Goal: Task Accomplishment & Management: Use online tool/utility

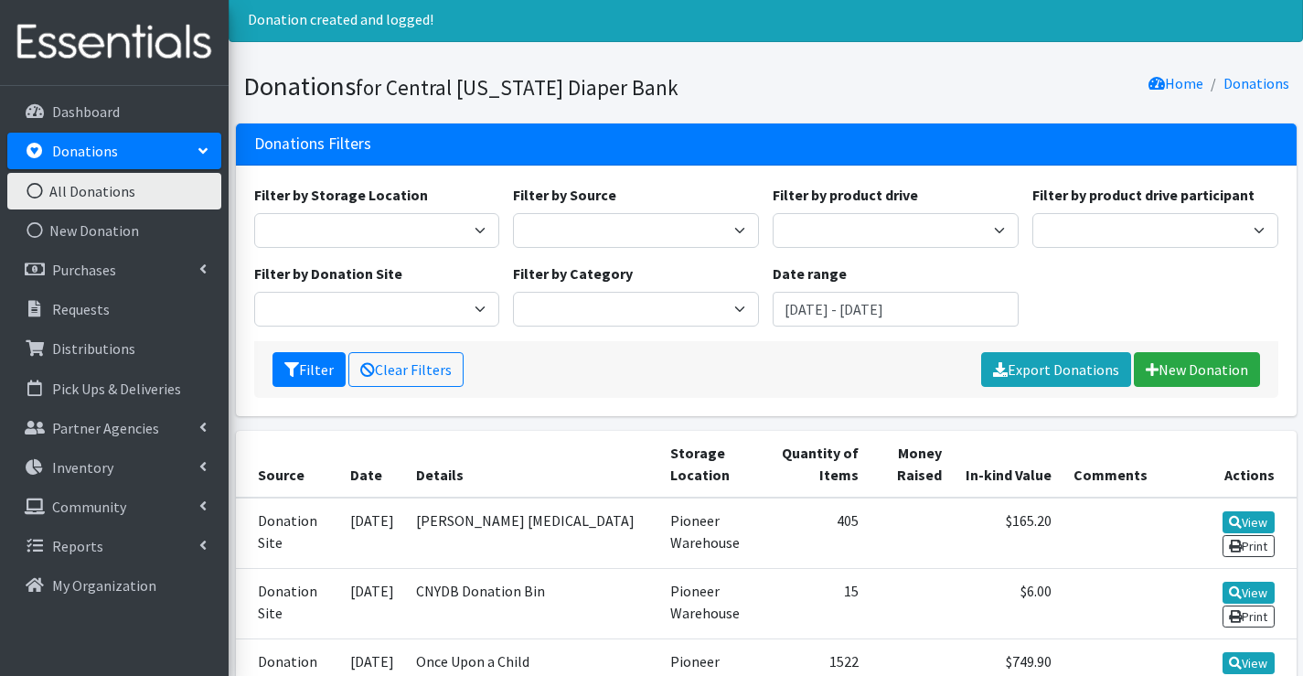
scroll to position [183, 0]
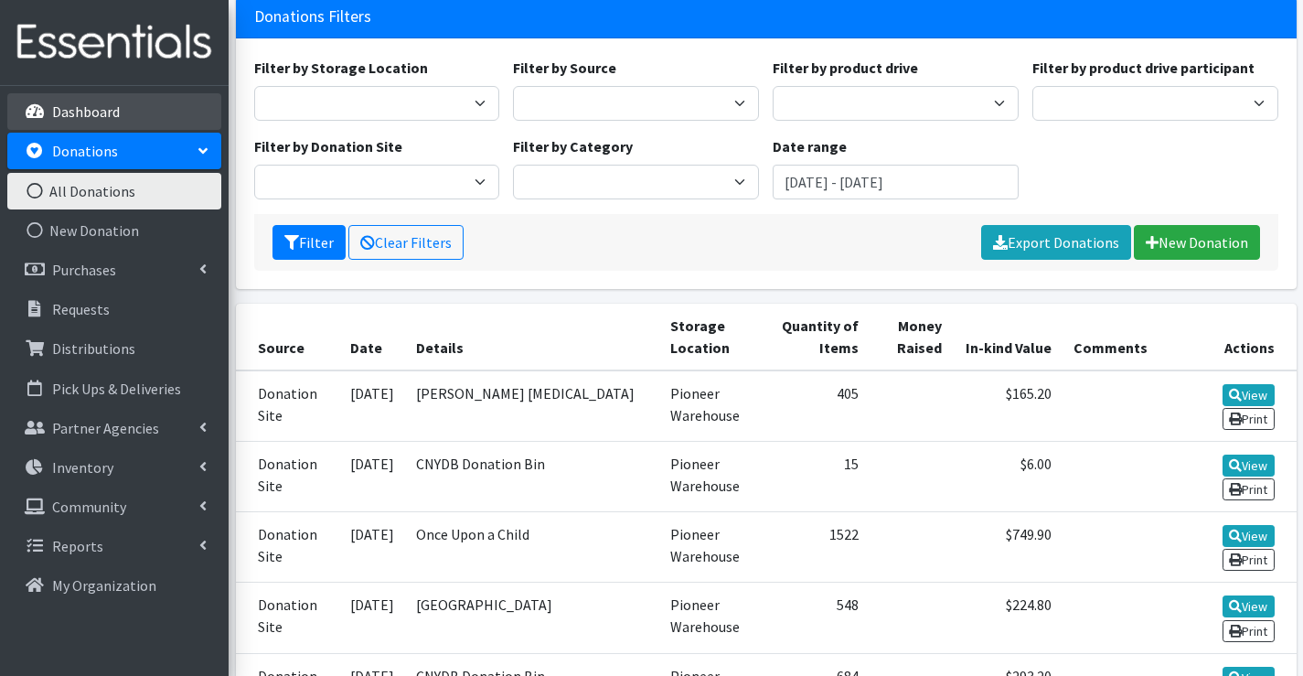
click at [119, 111] on link "Dashboard" at bounding box center [114, 111] width 214 height 37
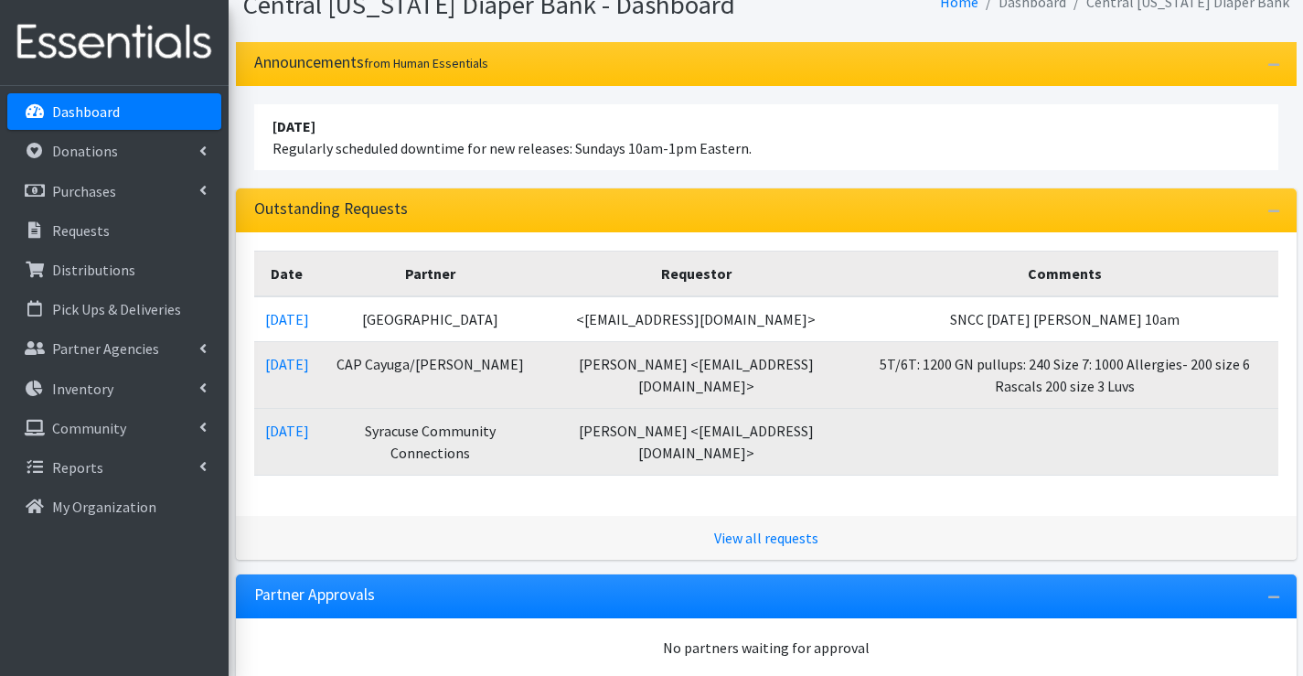
scroll to position [183, 0]
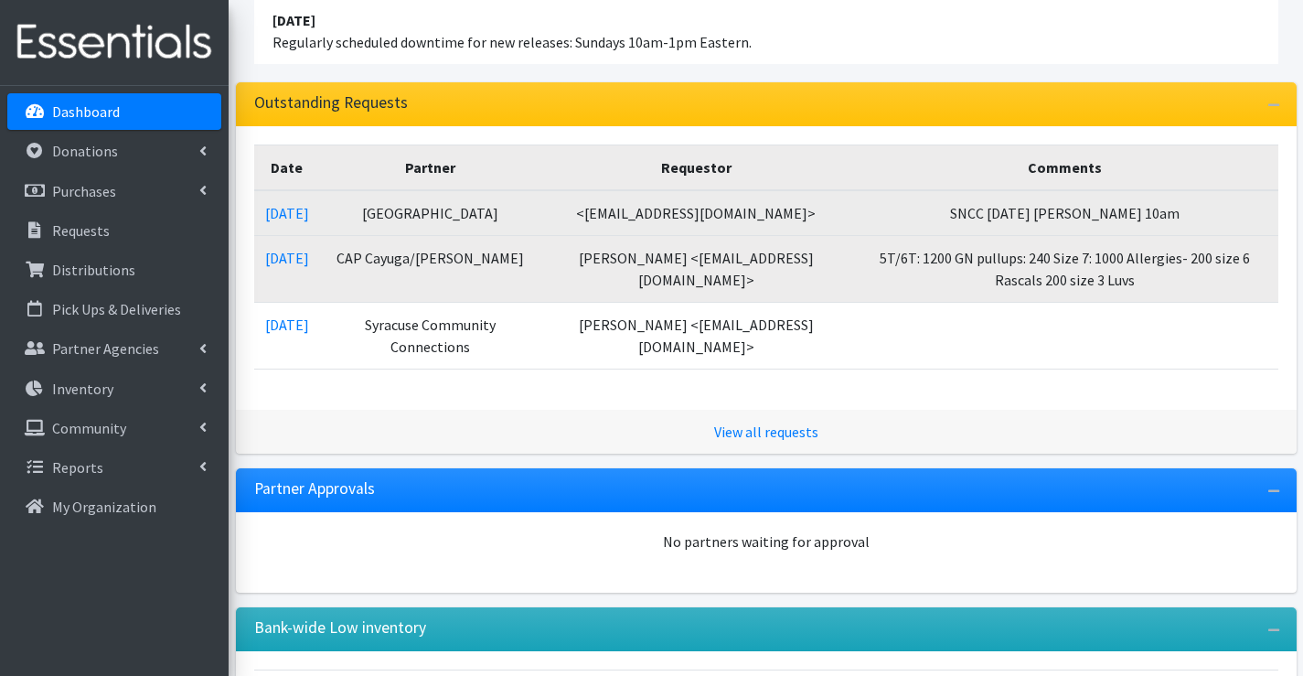
click at [320, 224] on td "09/05/2025" at bounding box center [287, 213] width 66 height 46
click at [309, 217] on link "09/05/2025" at bounding box center [287, 213] width 44 height 18
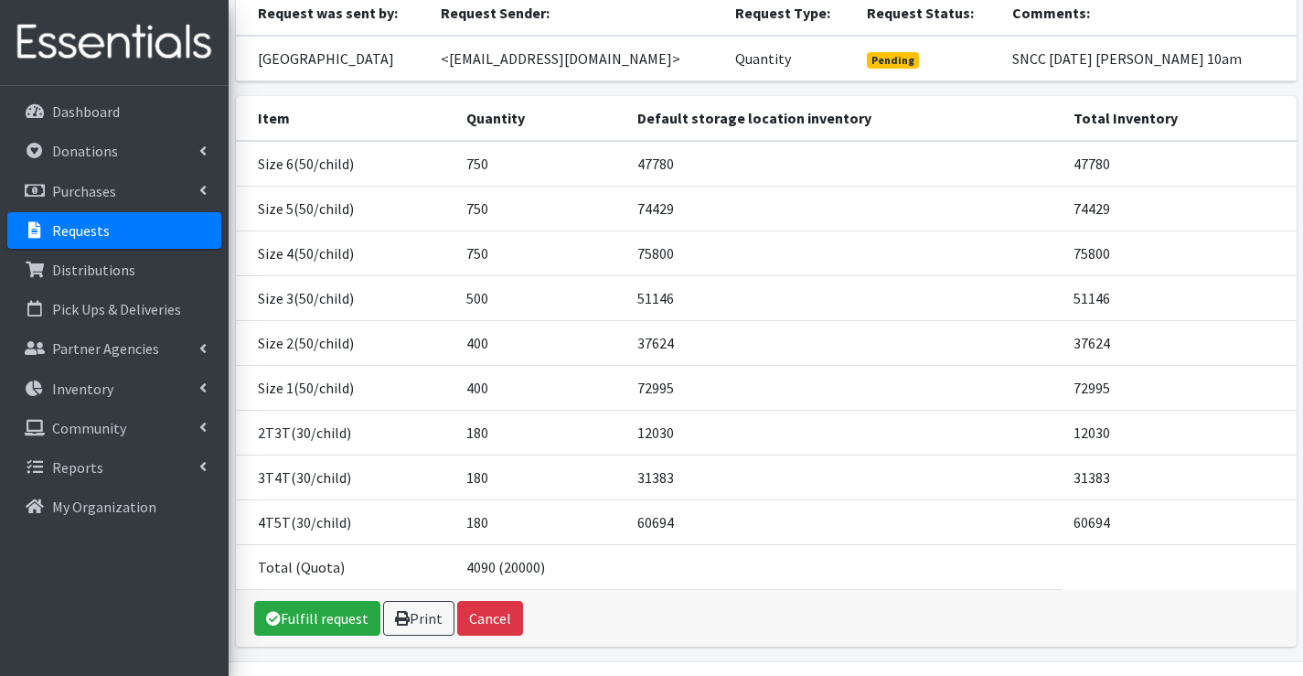
scroll to position [183, 0]
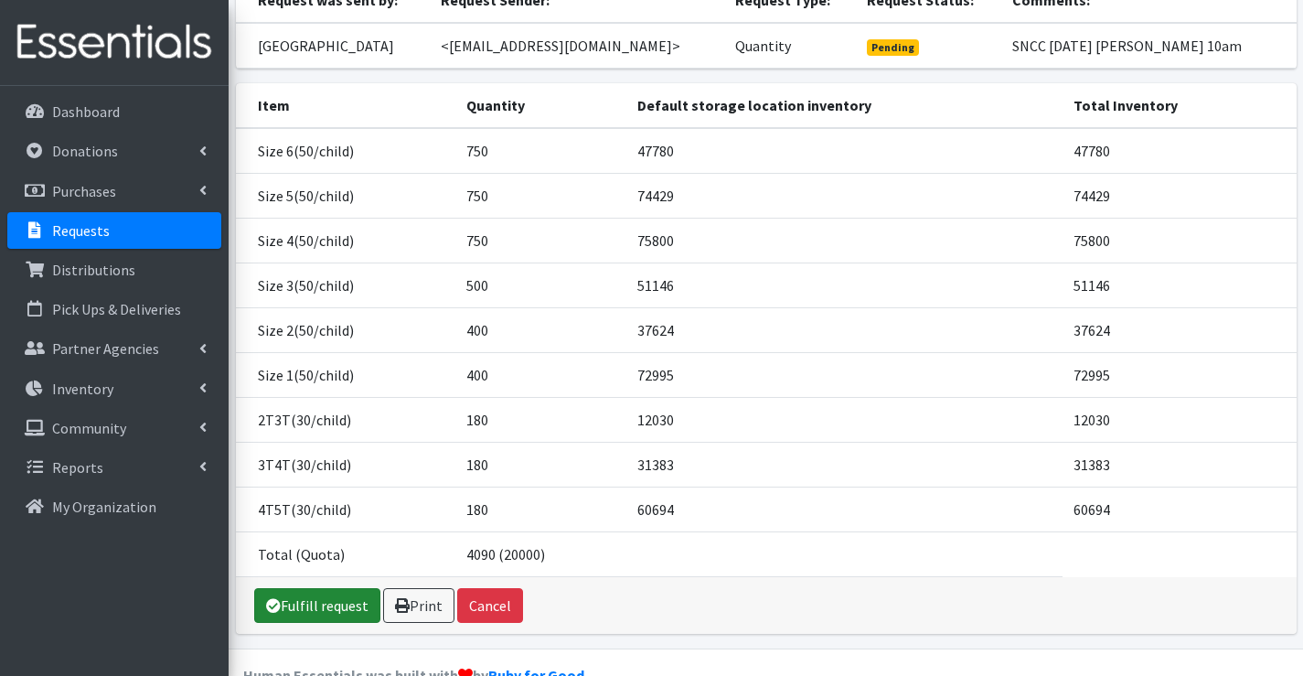
click at [311, 623] on link "Fulfill request" at bounding box center [317, 605] width 126 height 35
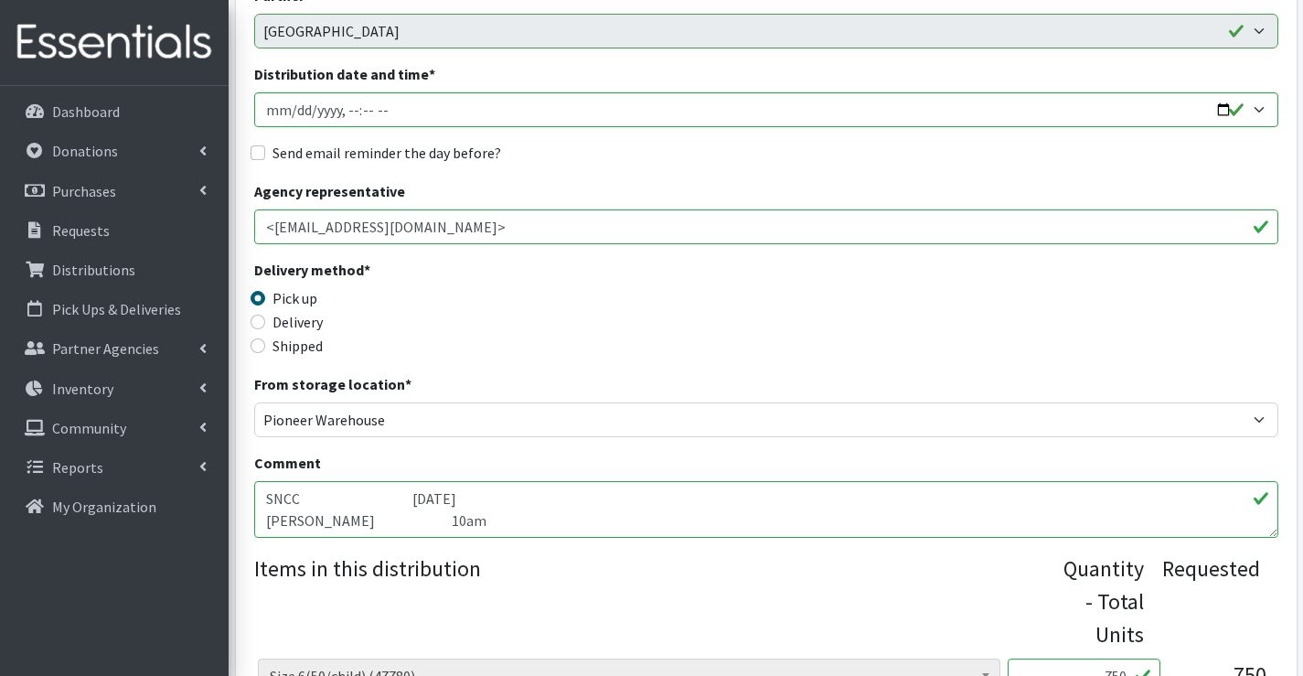
scroll to position [274, 0]
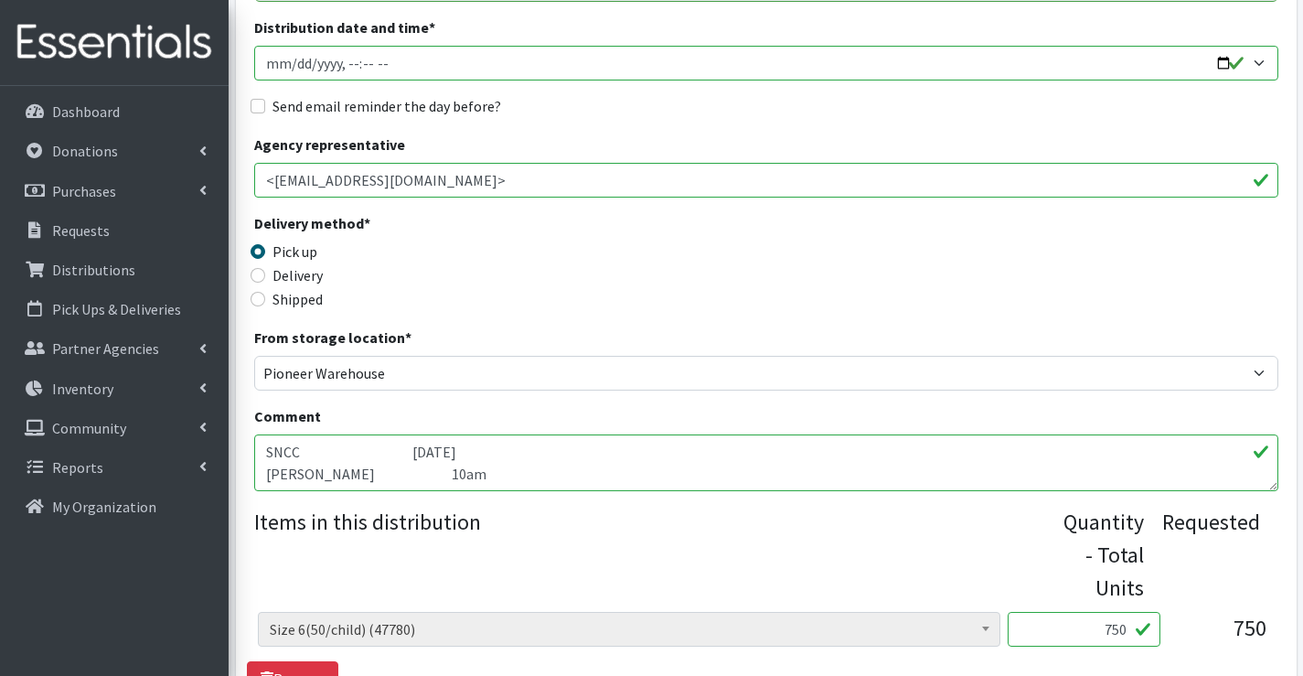
click at [286, 71] on input "Distribution date and time *" at bounding box center [766, 63] width 1024 height 35
type input "2025-09-11T10:00"
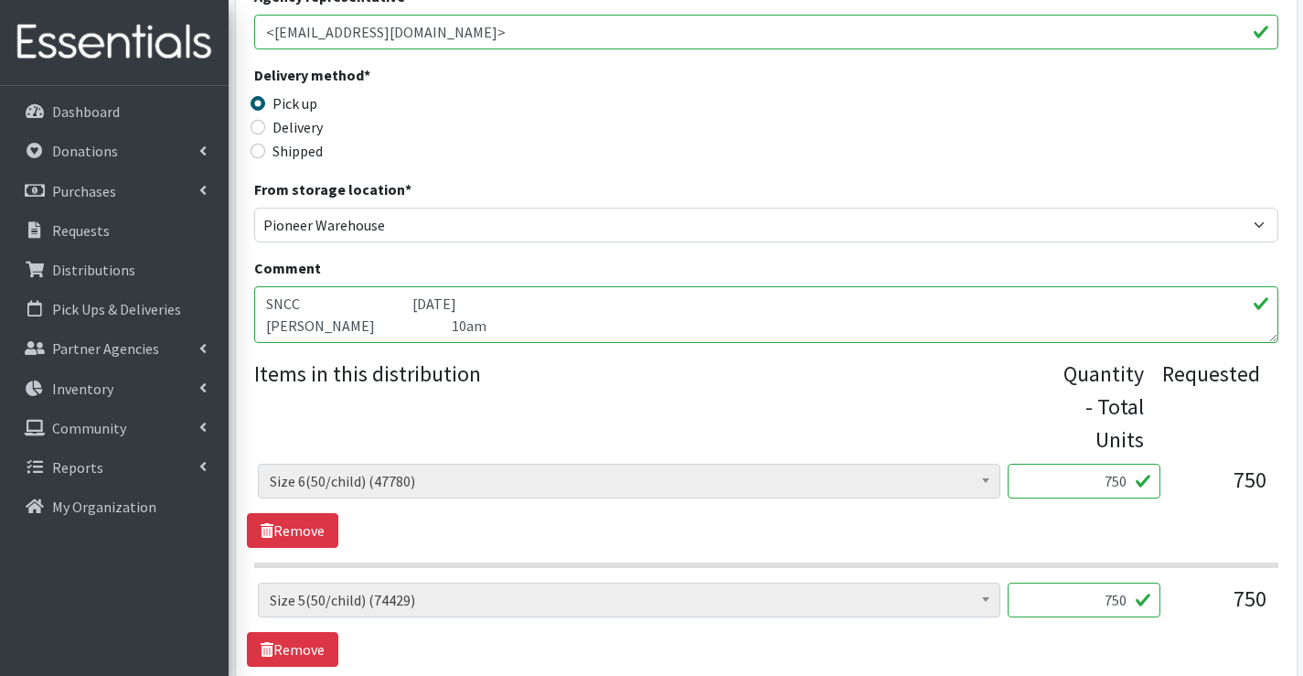
scroll to position [457, 0]
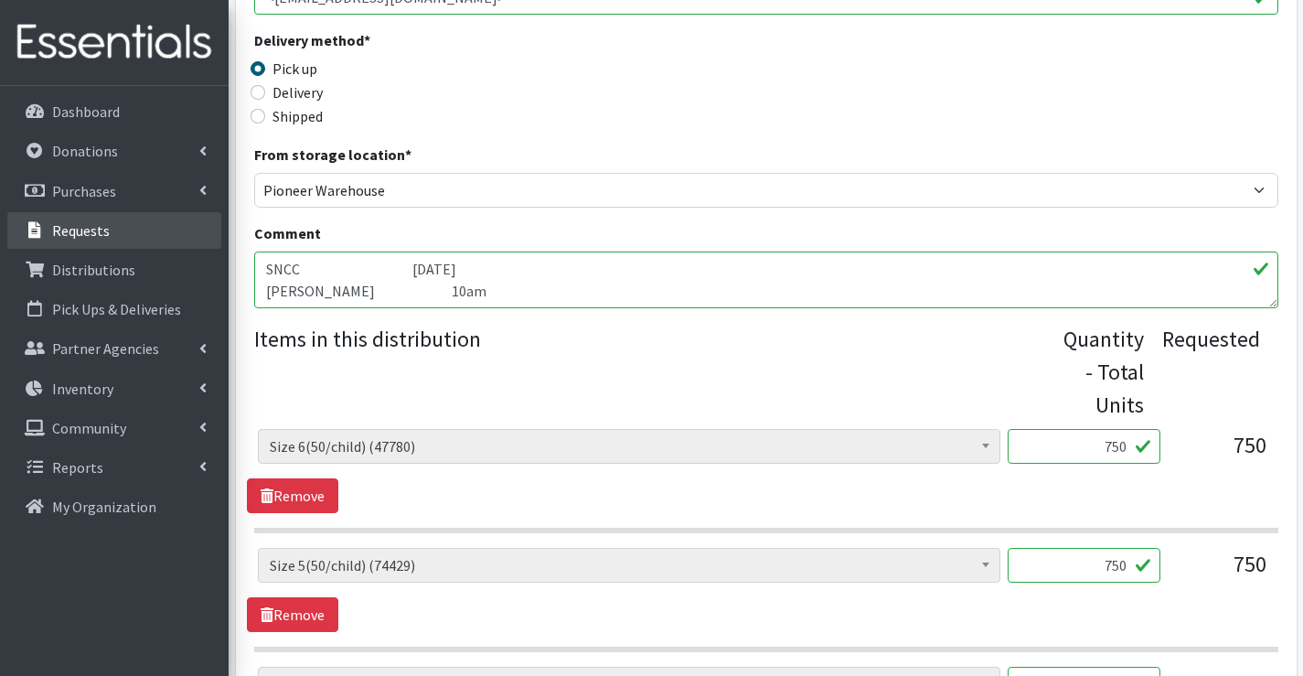
drag, startPoint x: 517, startPoint y: 285, endPoint x: 184, endPoint y: 236, distance: 336.6
click at [184, 236] on div "User Guide 13 13 Pick-ups remaining this week View Calendar 0 Requests 0 Partne…" at bounding box center [651, 632] width 1303 height 2179
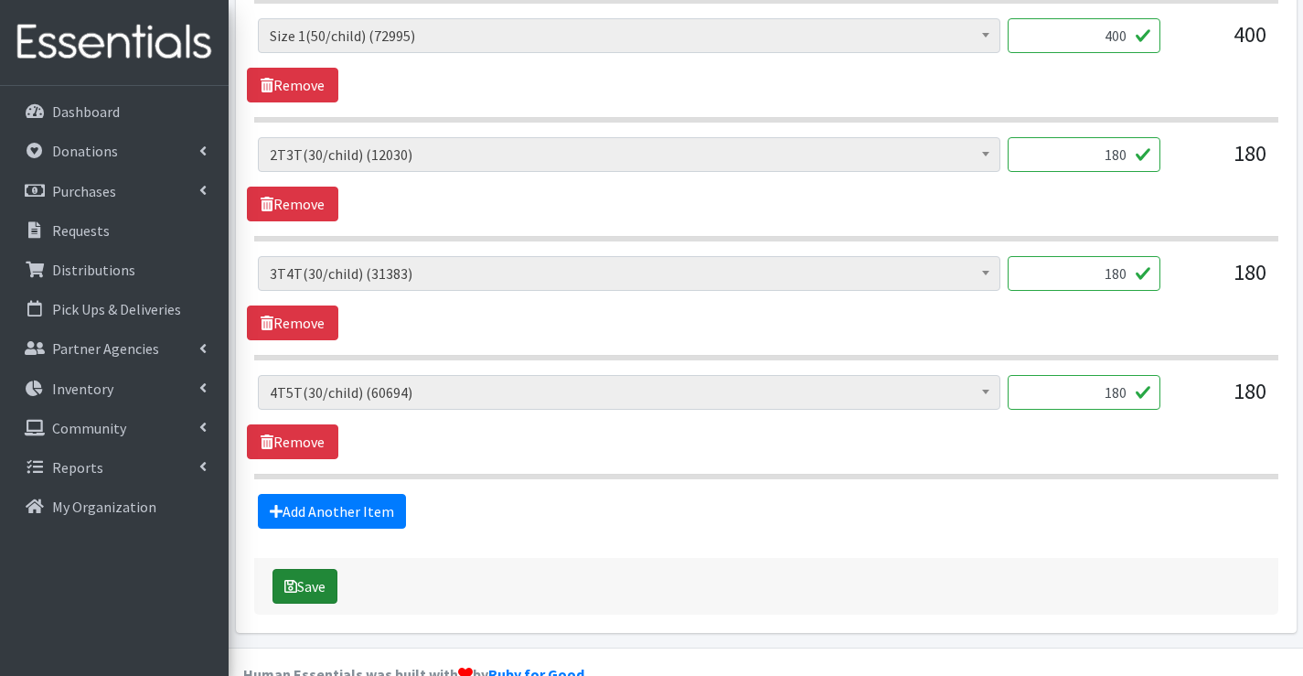
scroll to position [1463, 0]
click at [293, 583] on icon "submit" at bounding box center [290, 585] width 13 height 15
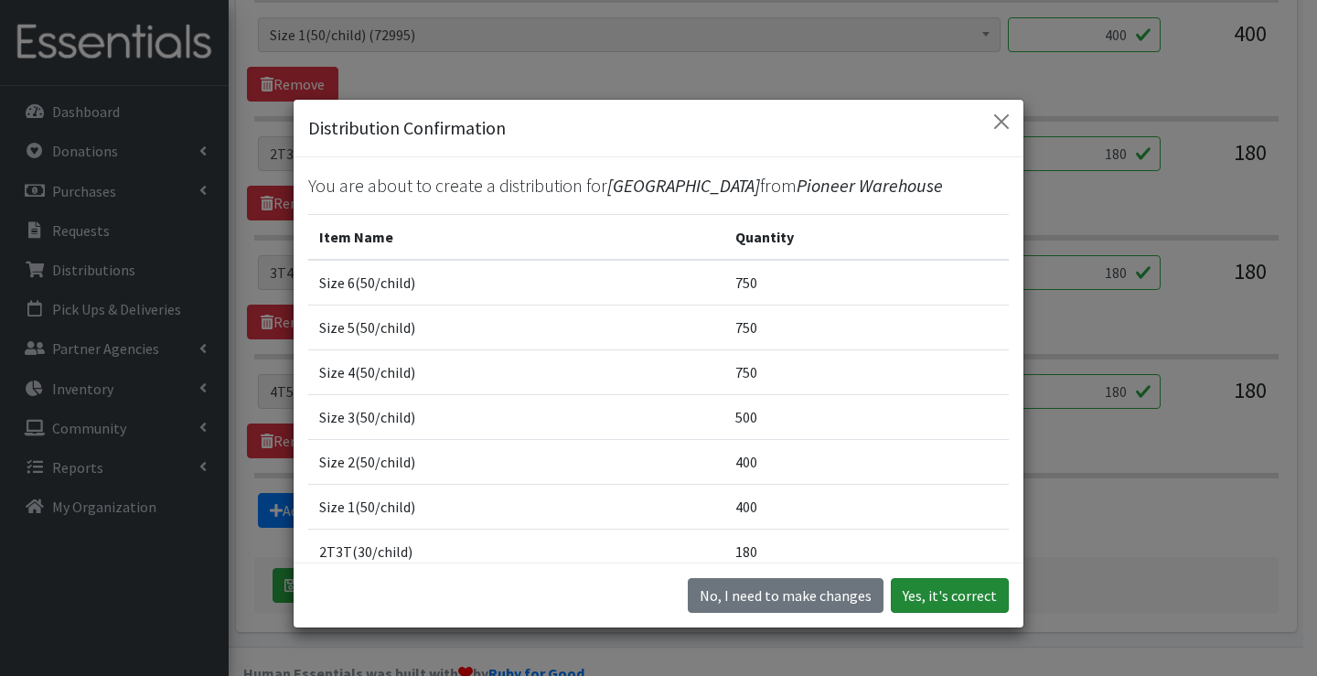
click at [937, 595] on button "Yes, it's correct" at bounding box center [950, 595] width 118 height 35
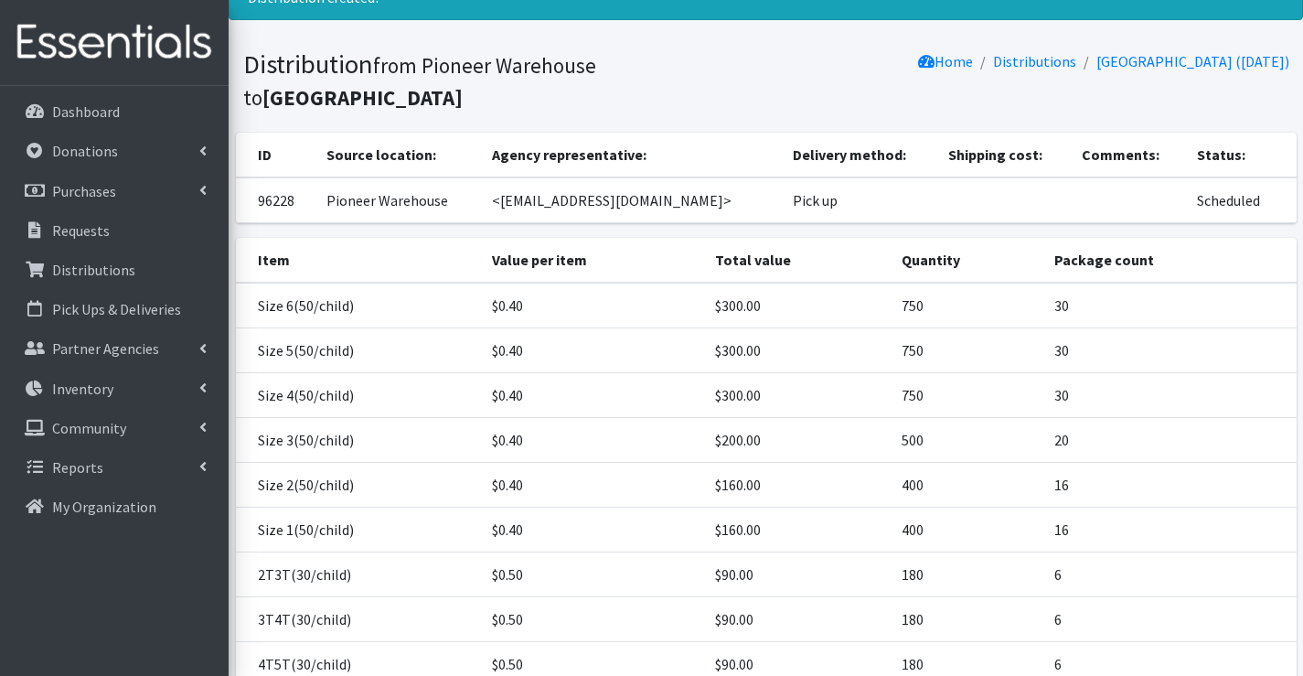
scroll to position [334, 0]
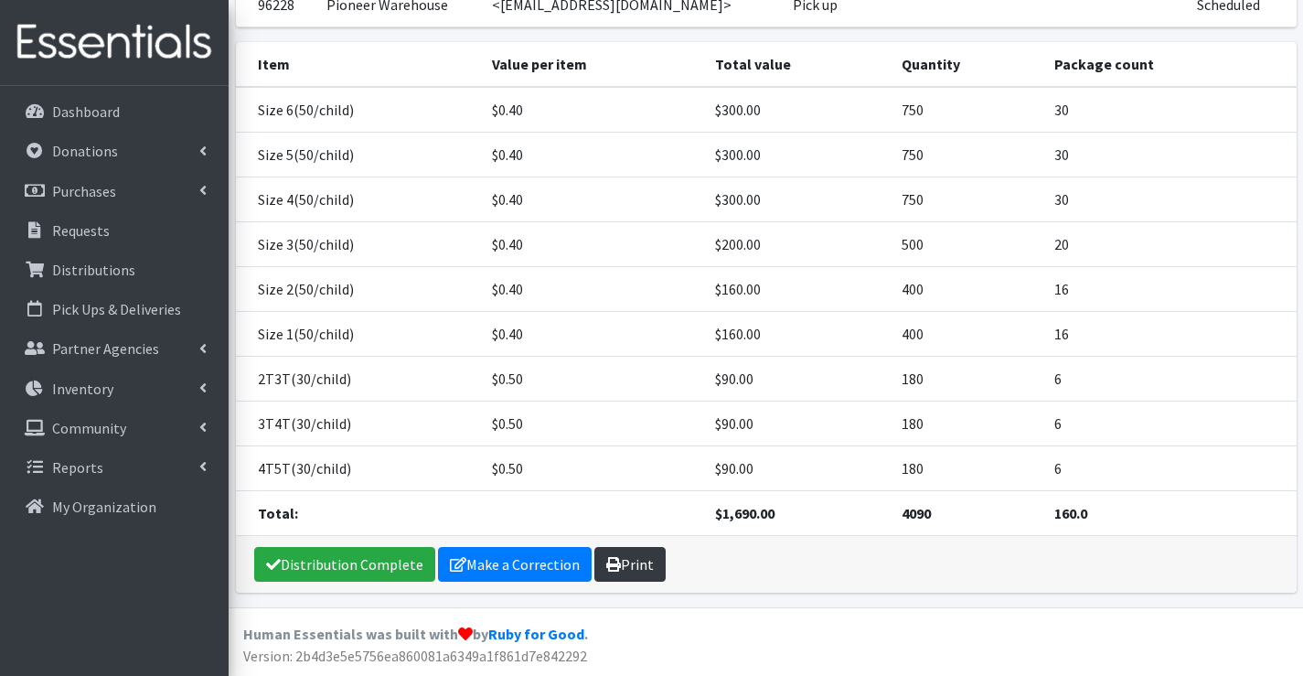
click at [634, 563] on link "Print" at bounding box center [630, 564] width 71 height 35
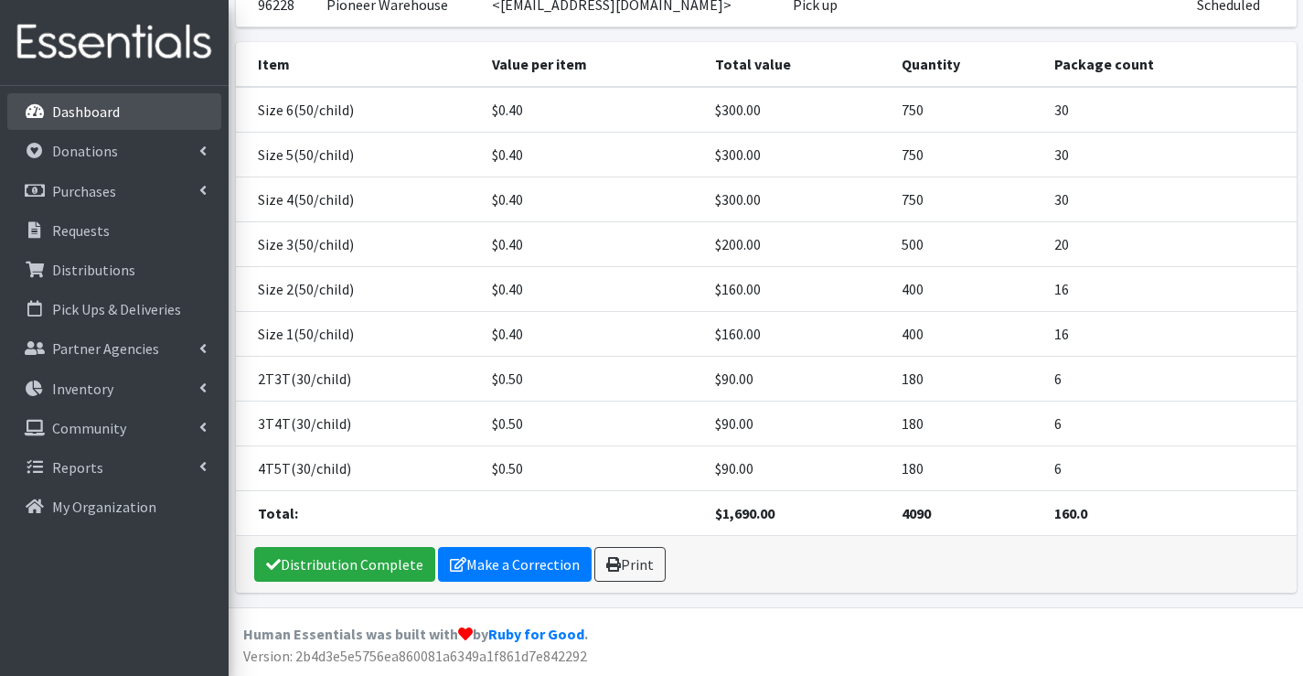
click at [86, 113] on p "Dashboard" at bounding box center [86, 111] width 68 height 18
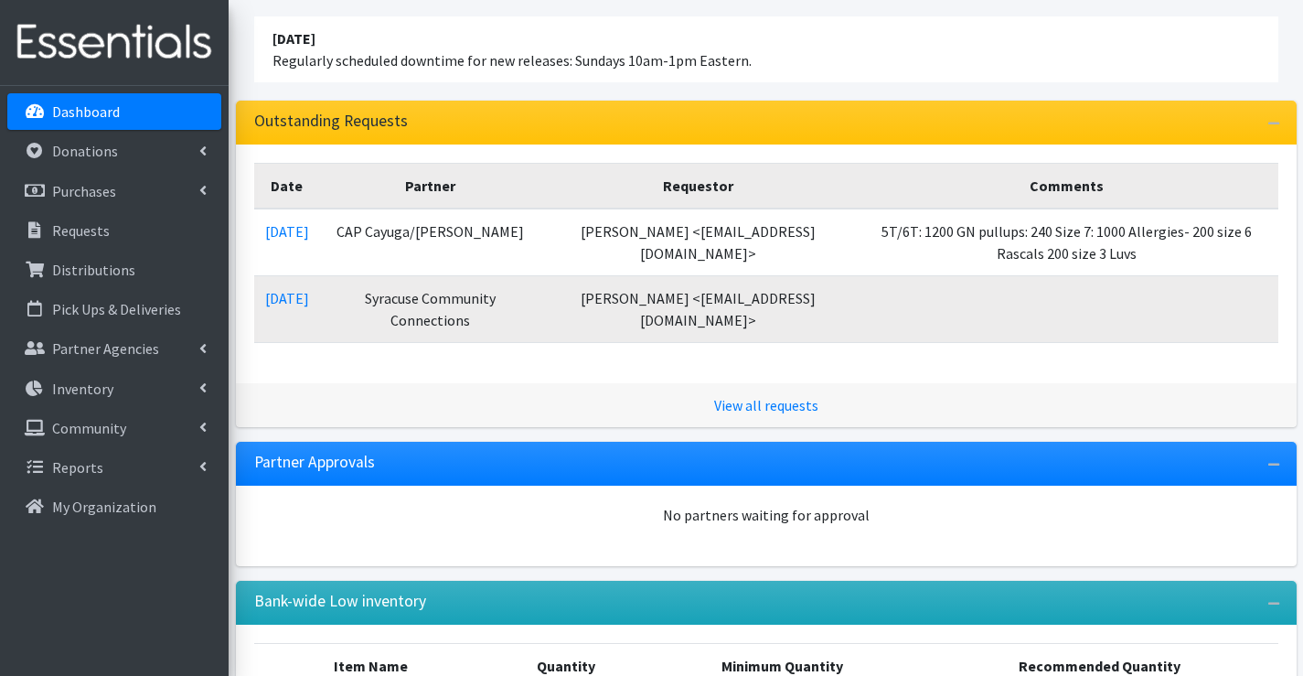
scroll to position [183, 0]
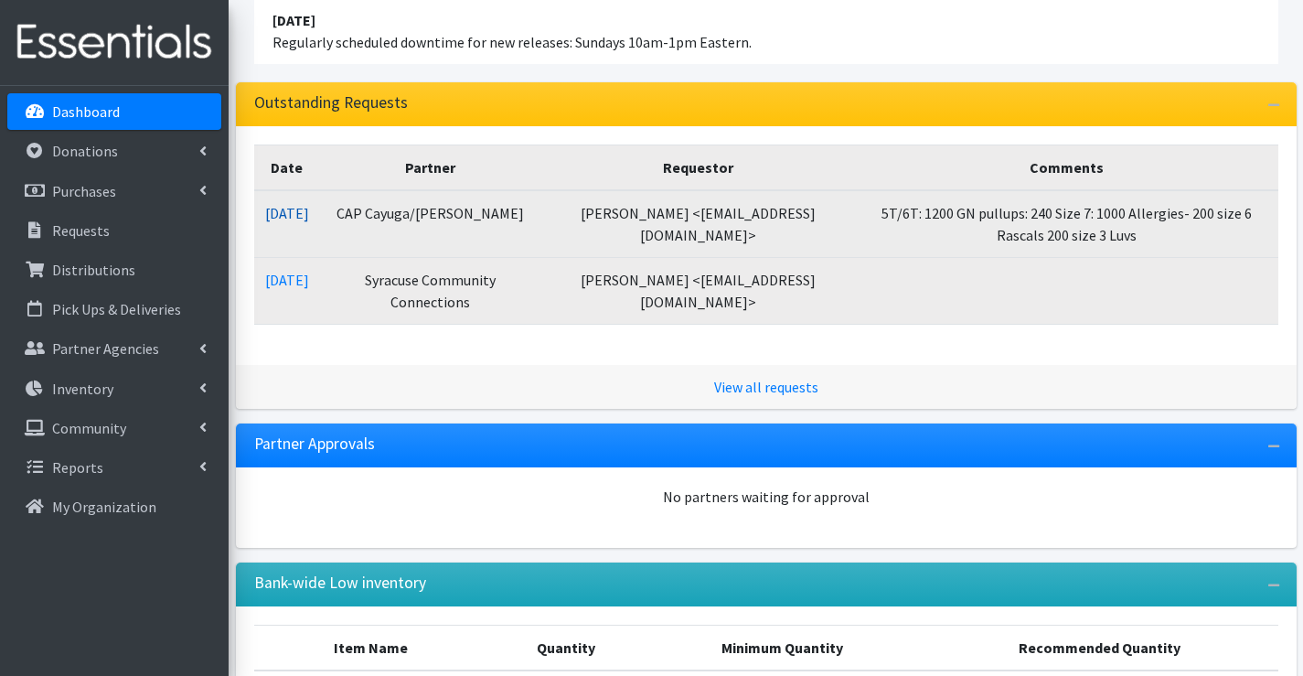
click at [299, 213] on link "09/05/2025" at bounding box center [287, 213] width 44 height 18
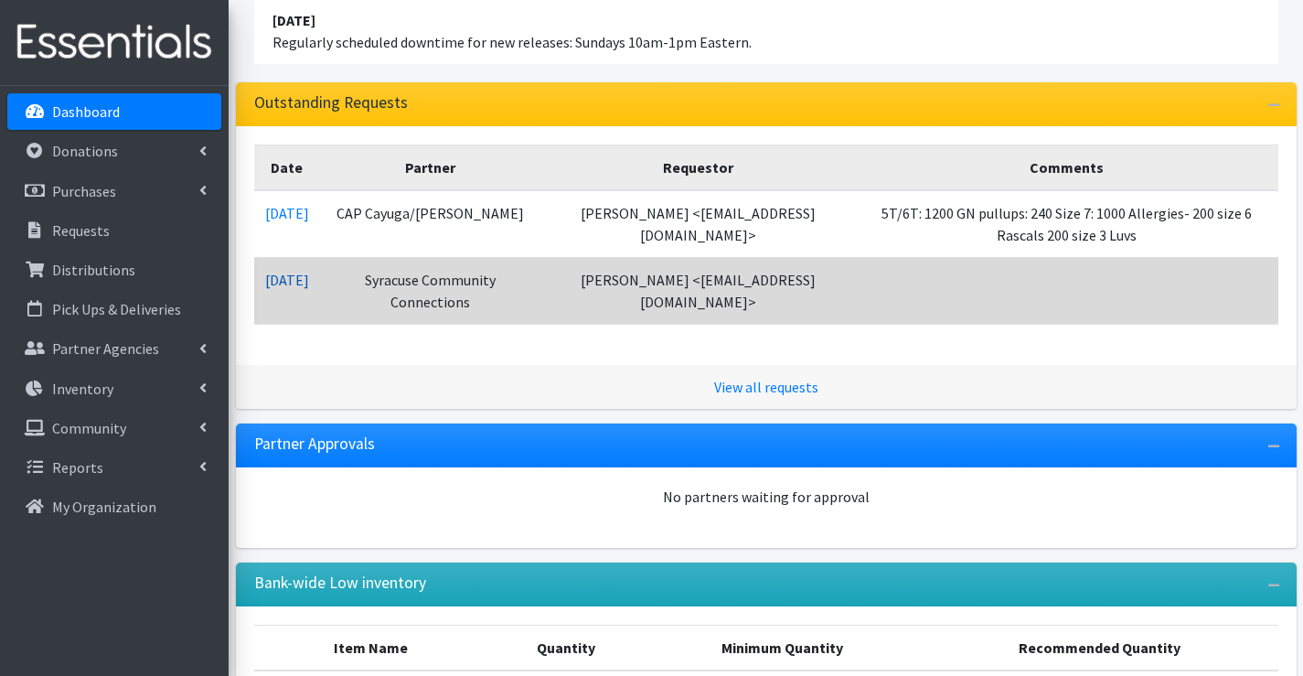
click at [304, 272] on link "09/04/2025" at bounding box center [287, 280] width 44 height 18
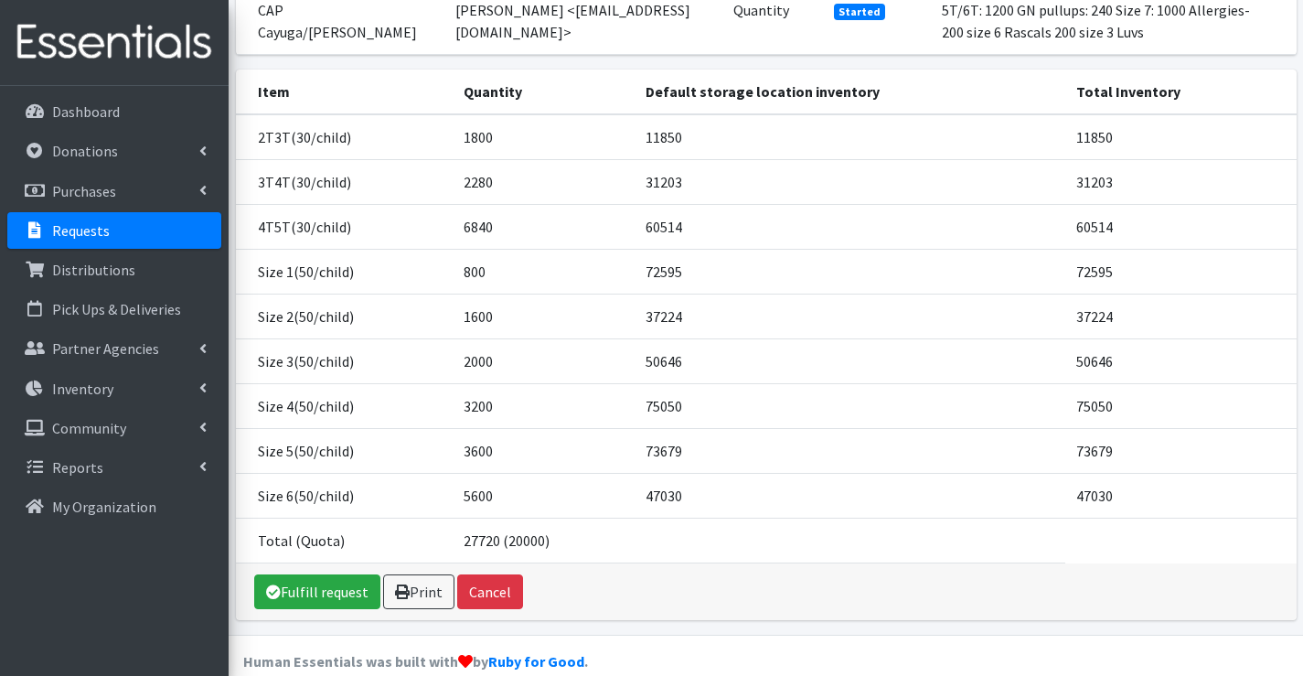
scroll to position [268, 0]
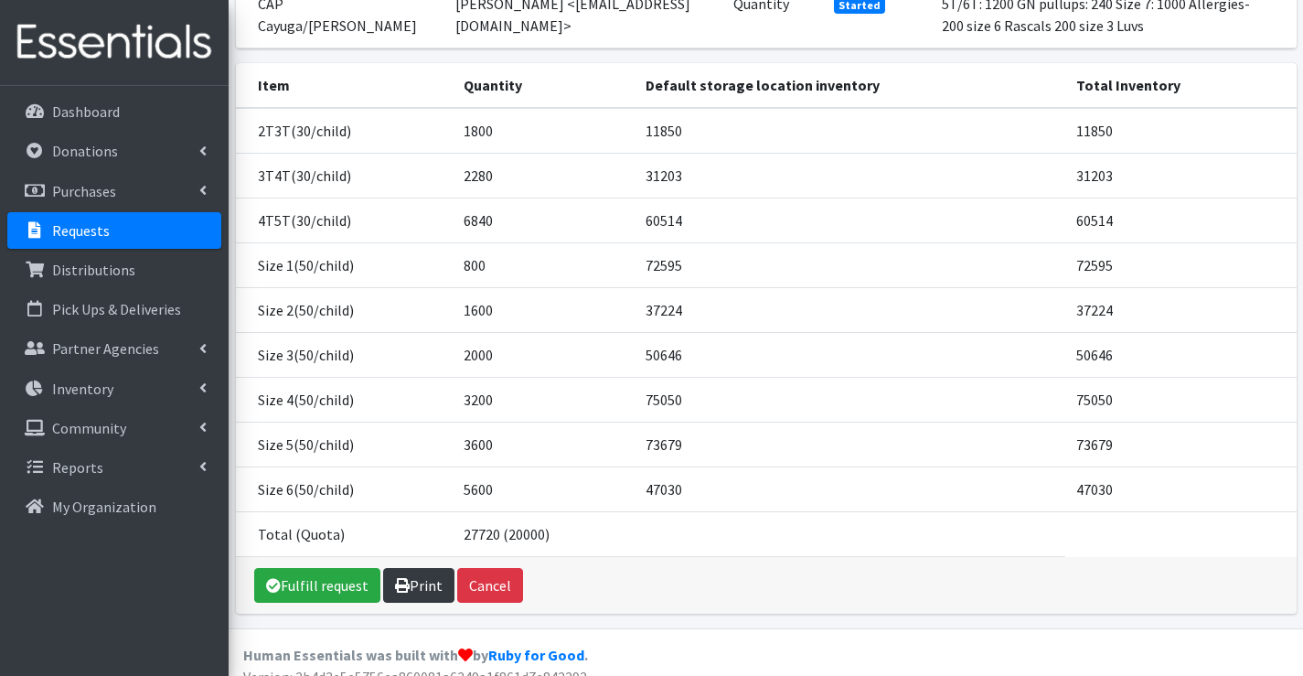
click at [409, 568] on link "Print" at bounding box center [418, 585] width 71 height 35
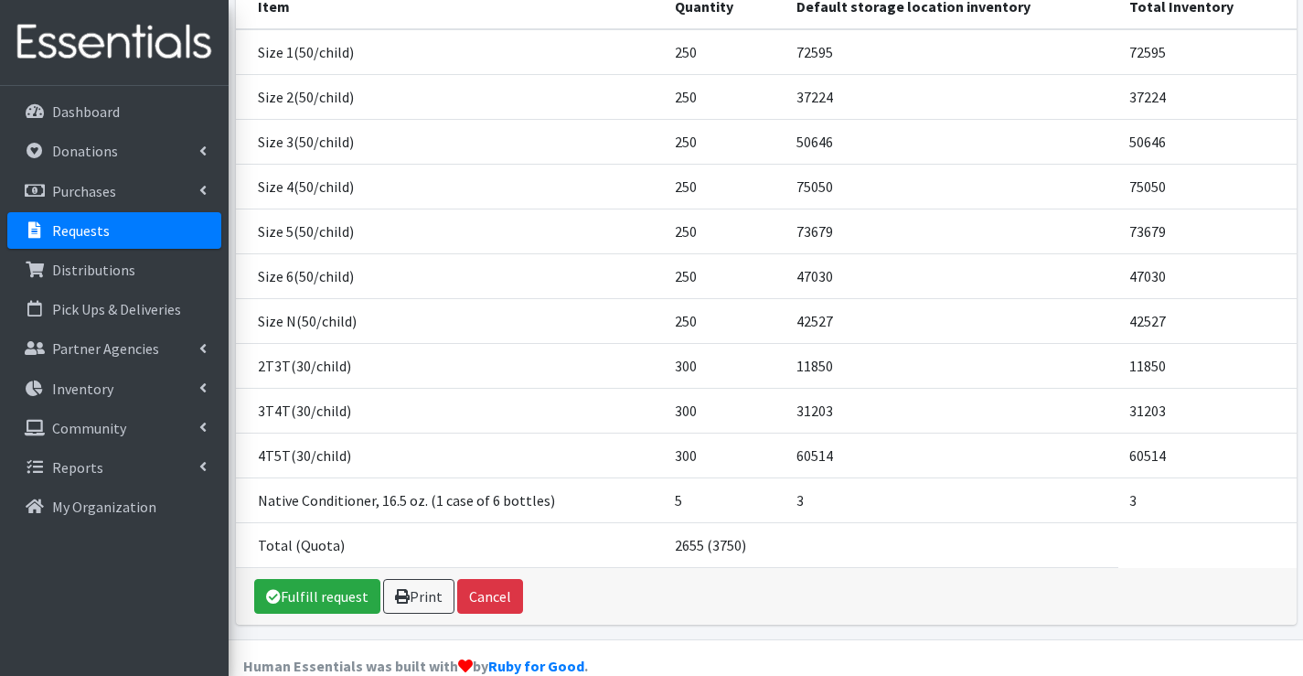
scroll to position [335, 0]
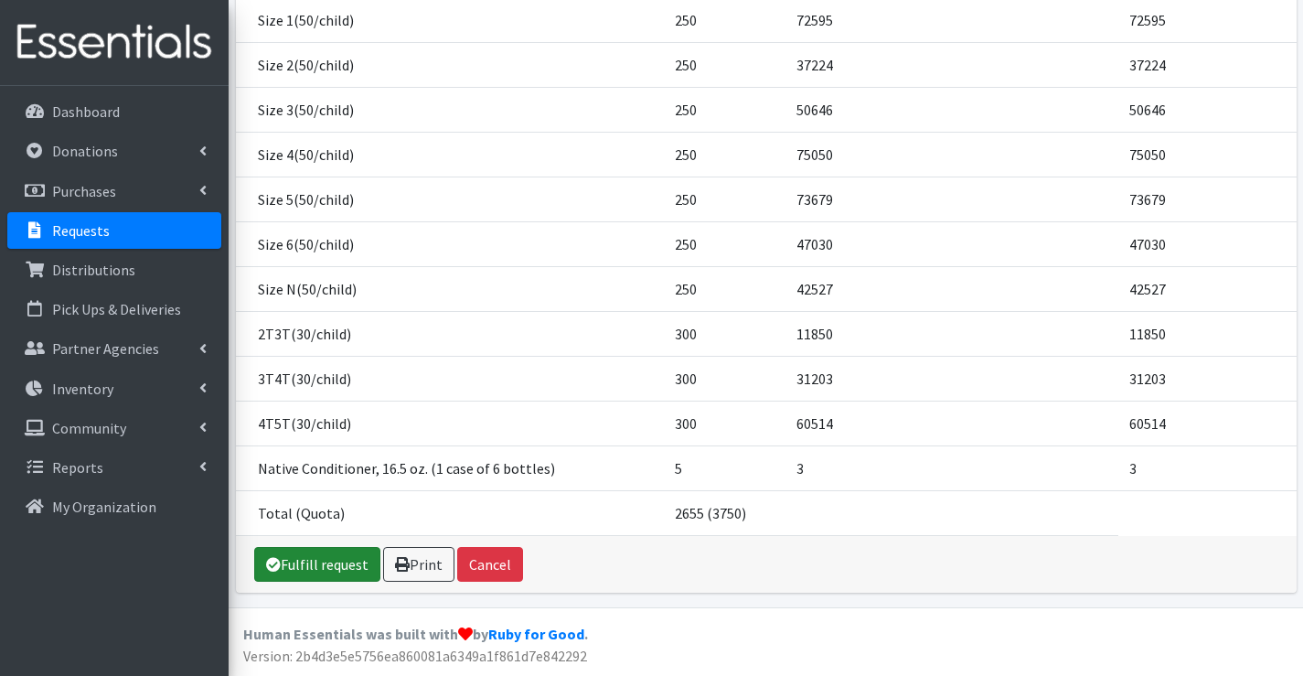
click at [325, 562] on link "Fulfill request" at bounding box center [317, 564] width 126 height 35
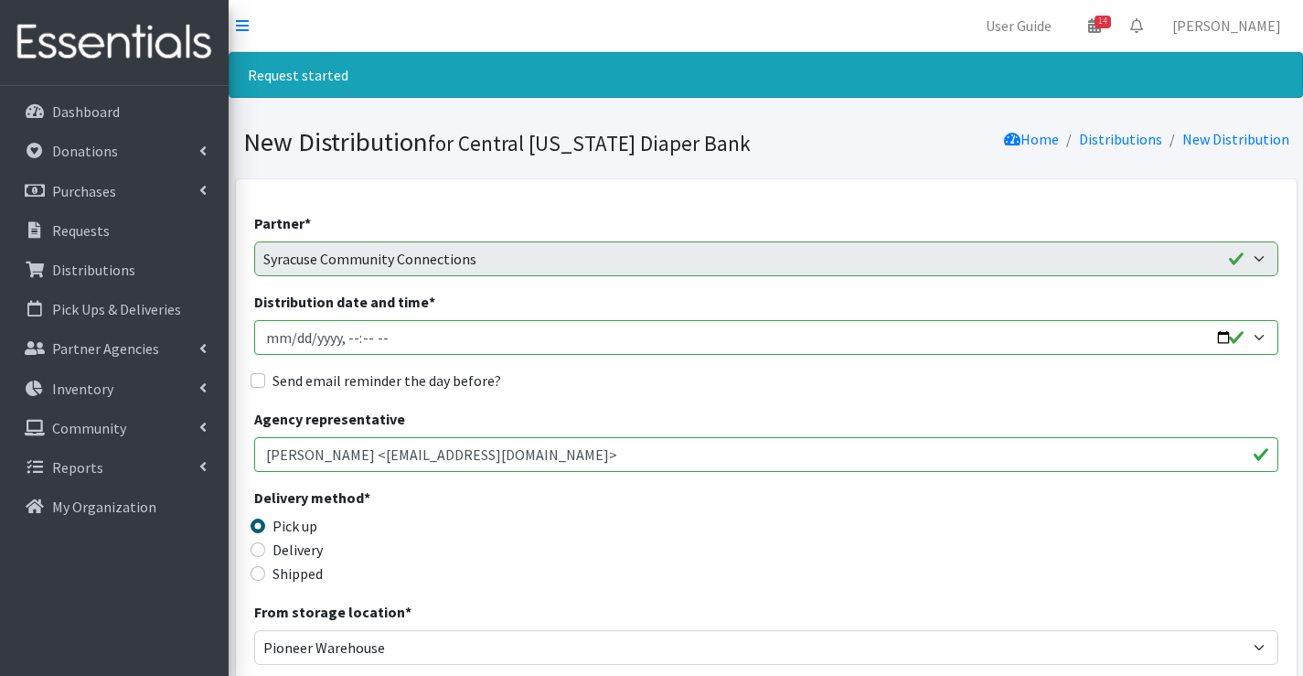
click at [295, 340] on input "Distribution date and time *" at bounding box center [766, 337] width 1024 height 35
type input "[DATE]T10:00"
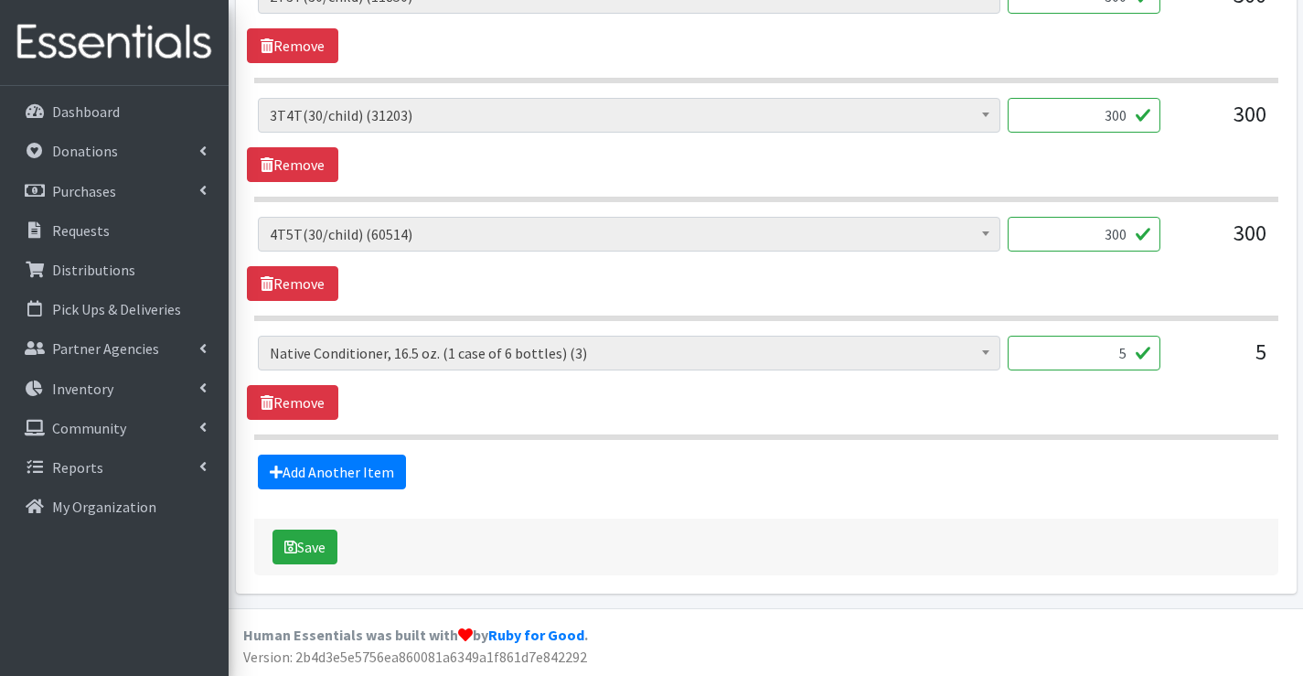
scroll to position [1741, 0]
drag, startPoint x: 1106, startPoint y: 360, endPoint x: 1139, endPoint y: 347, distance: 35.7
click at [1139, 347] on input "5" at bounding box center [1084, 352] width 153 height 35
type input "3"
click at [310, 543] on button "Save" at bounding box center [305, 546] width 65 height 35
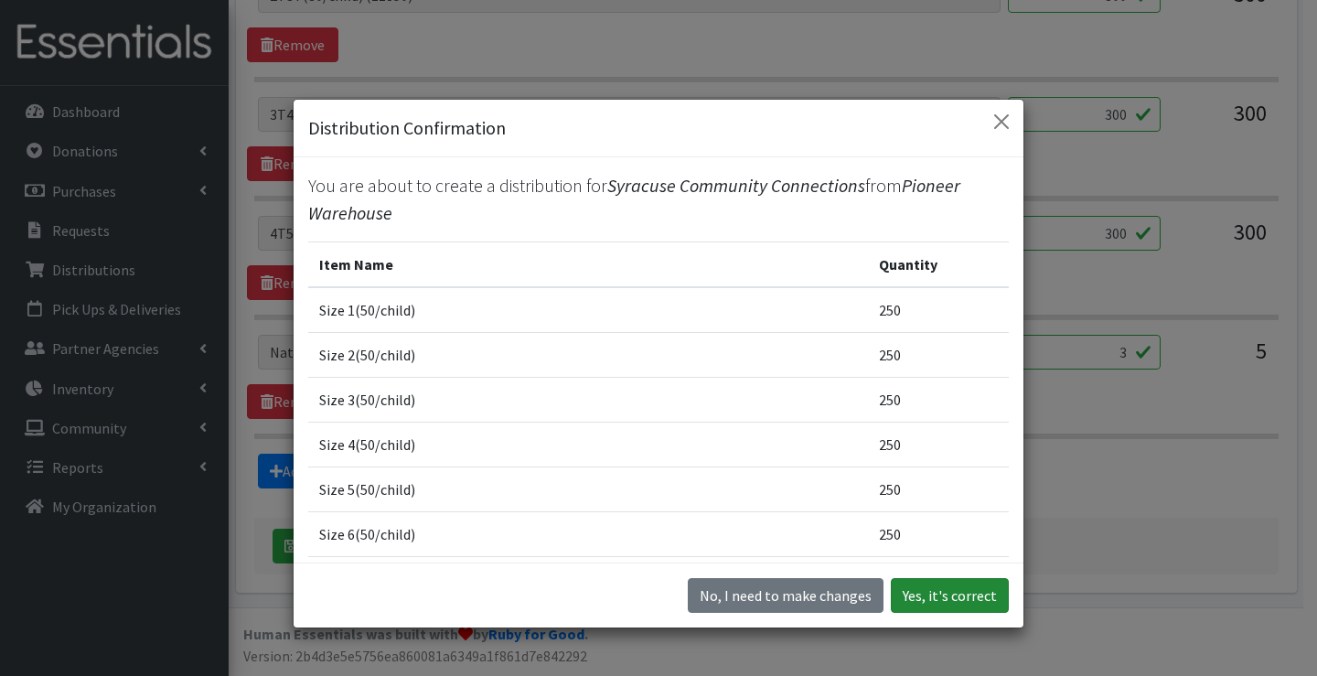
click at [912, 582] on button "Yes, it's correct" at bounding box center [950, 595] width 118 height 35
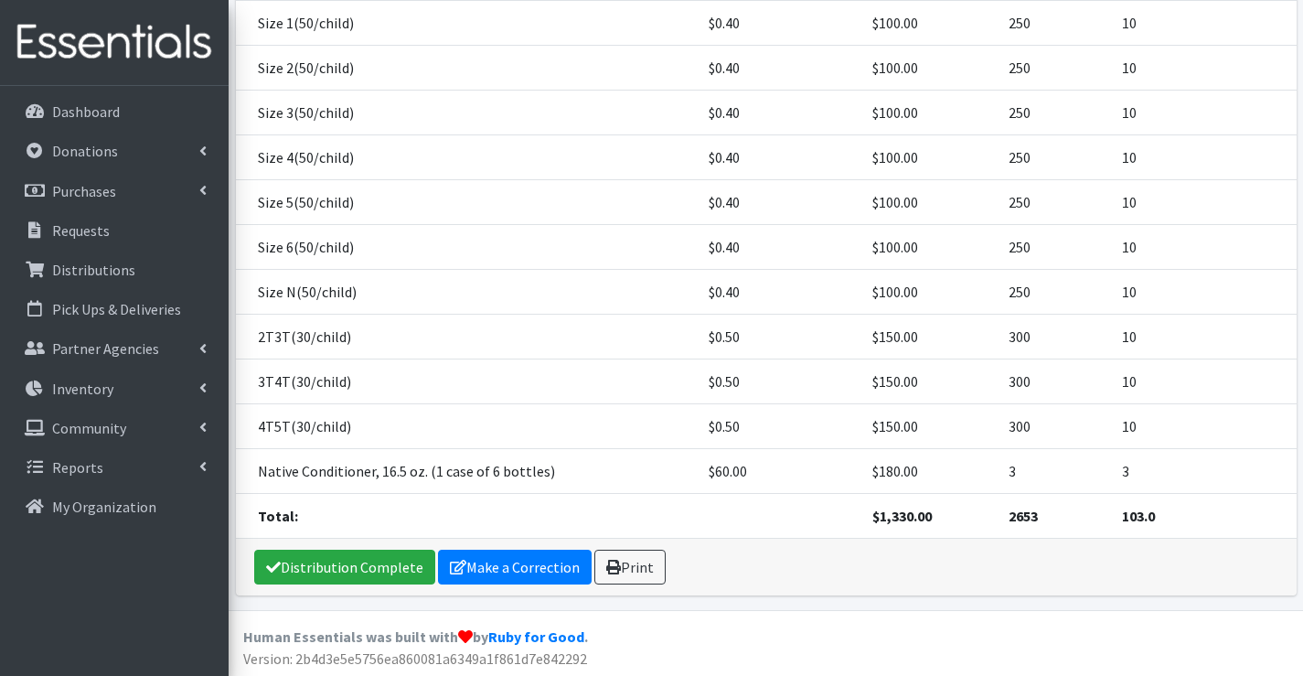
scroll to position [423, 0]
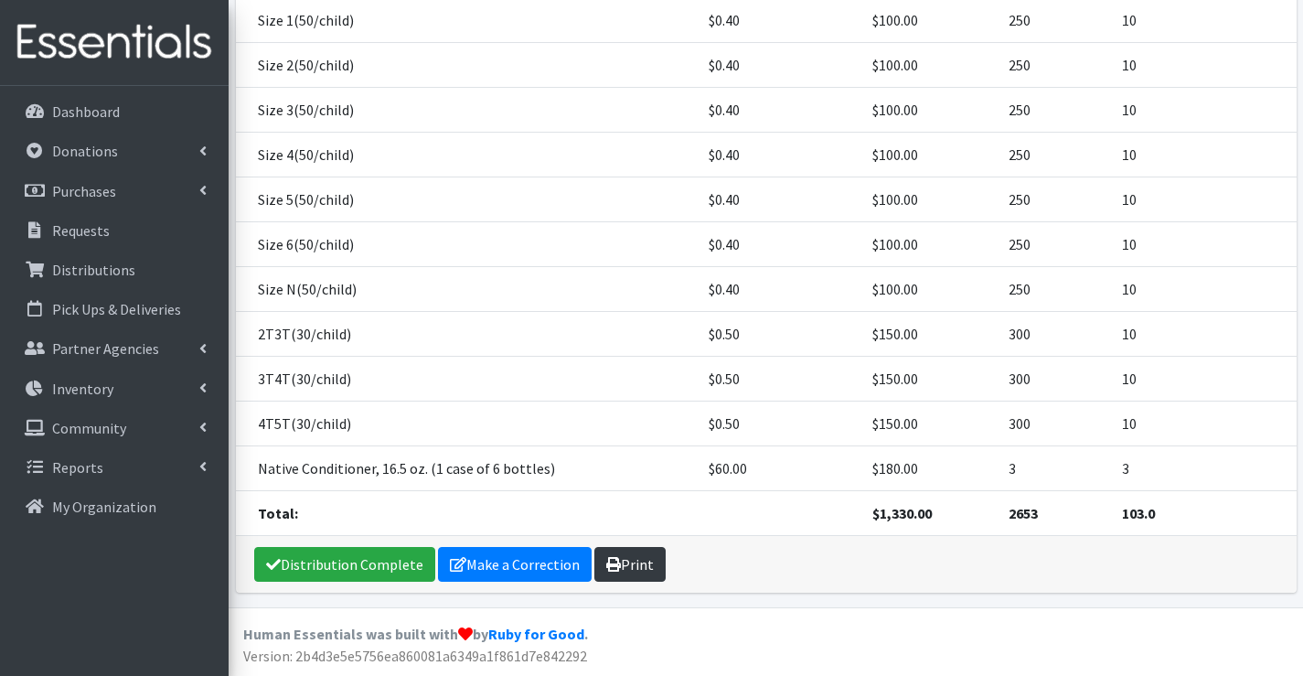
click at [657, 571] on link "Print" at bounding box center [630, 564] width 71 height 35
